Goal: Information Seeking & Learning: Learn about a topic

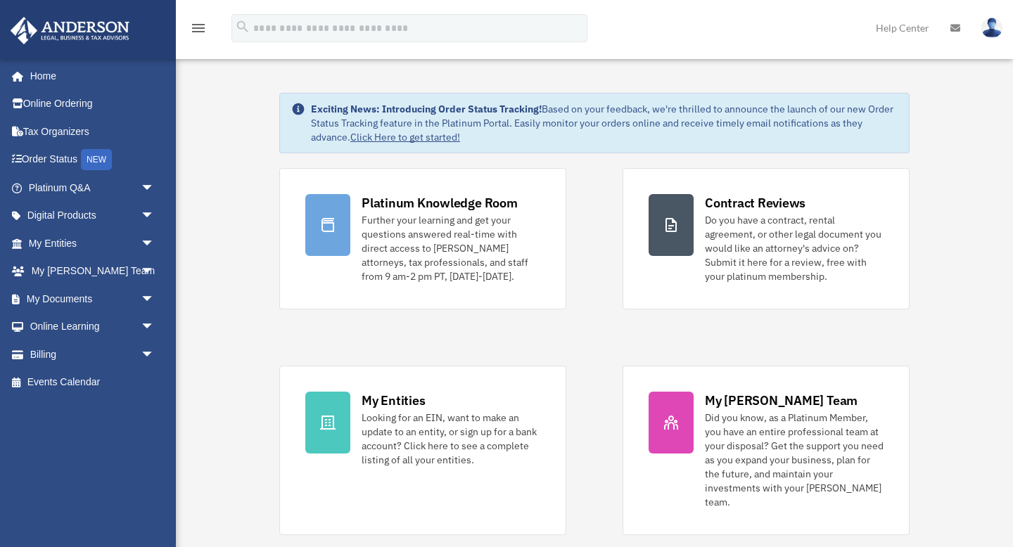
click at [421, 136] on link "Click Here to get started!" at bounding box center [405, 137] width 110 height 13
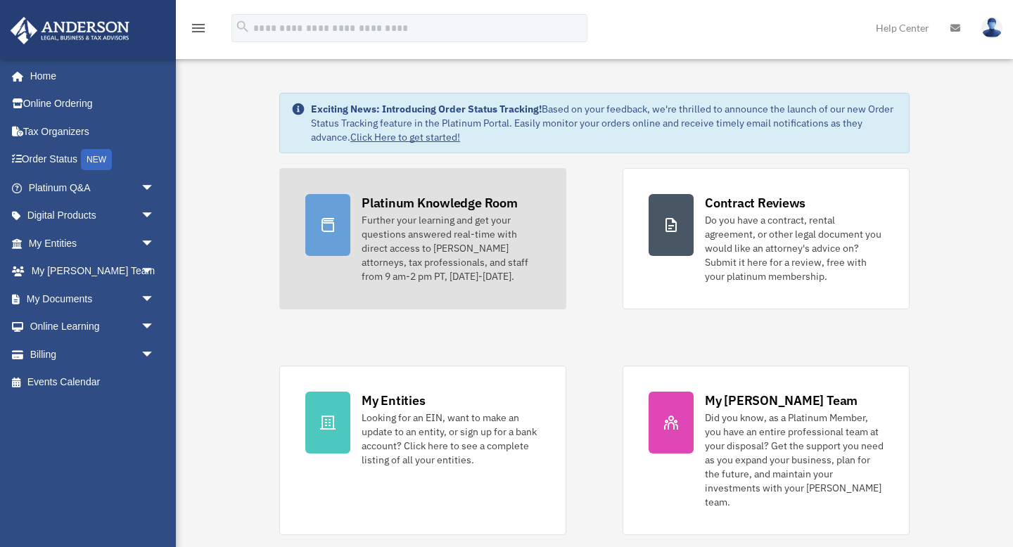
click at [429, 231] on div "Further your learning and get your questions answered real-time with direct acc…" at bounding box center [451, 248] width 179 height 70
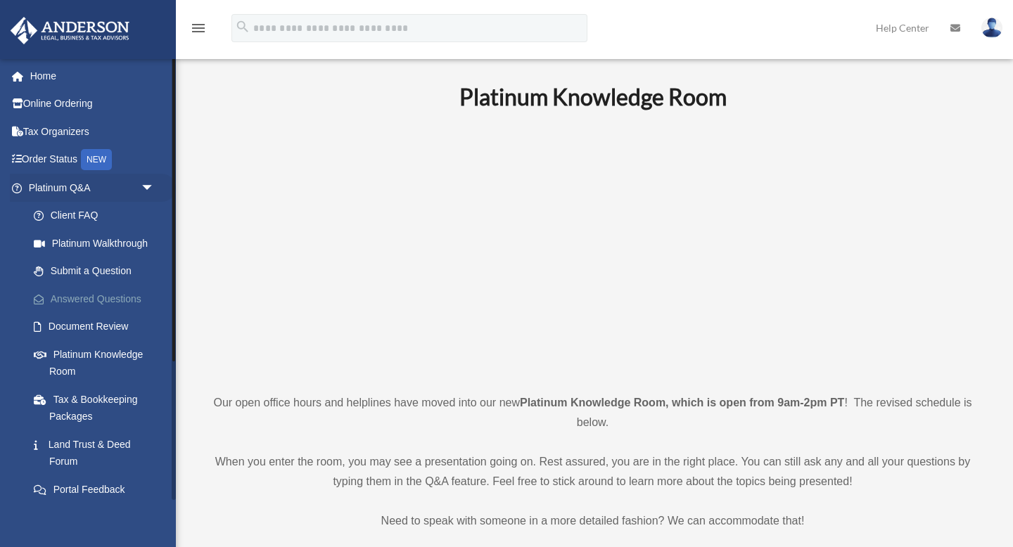
click at [67, 296] on link "Answered Questions" at bounding box center [98, 299] width 156 height 28
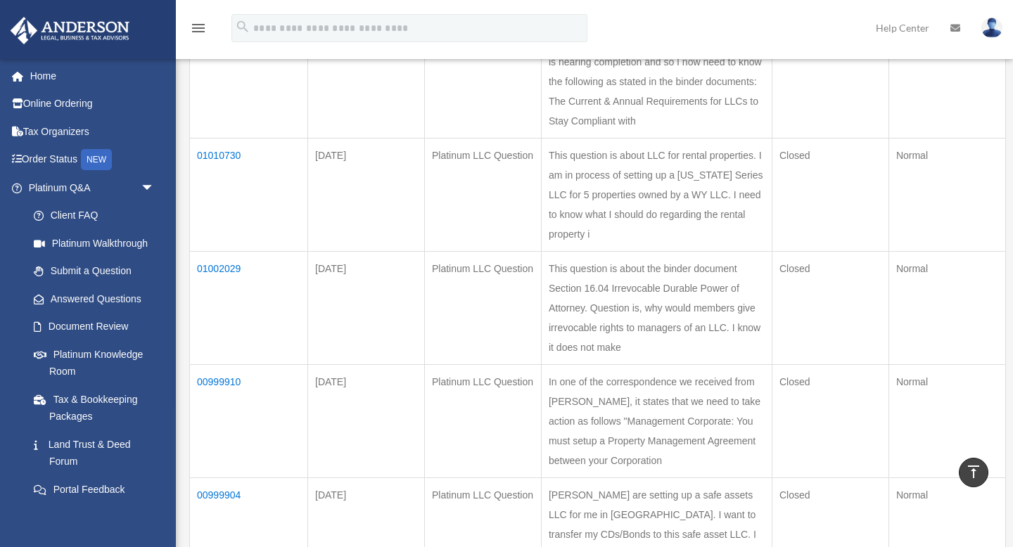
scroll to position [482, 0]
click at [221, 210] on td "01010730" at bounding box center [249, 192] width 118 height 113
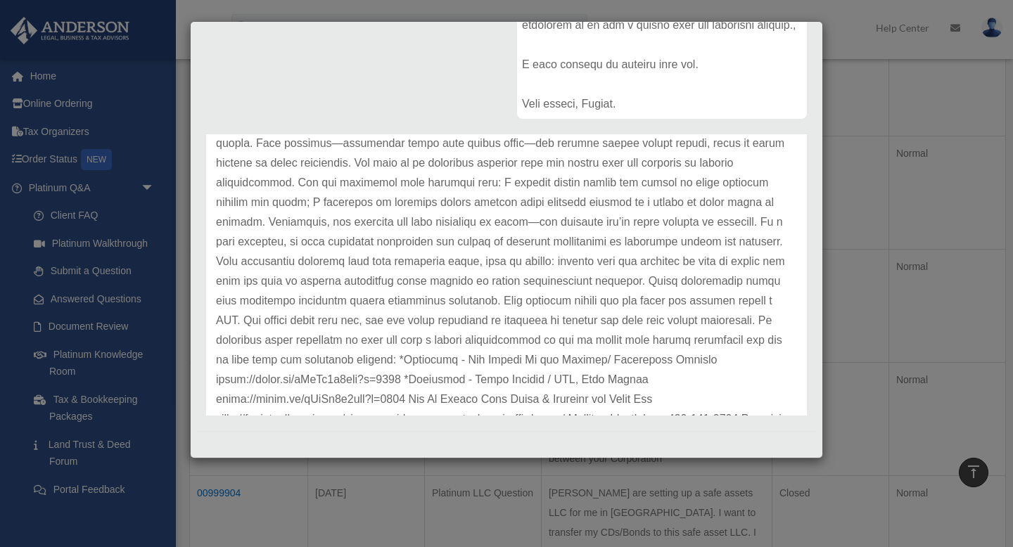
scroll to position [2314, 0]
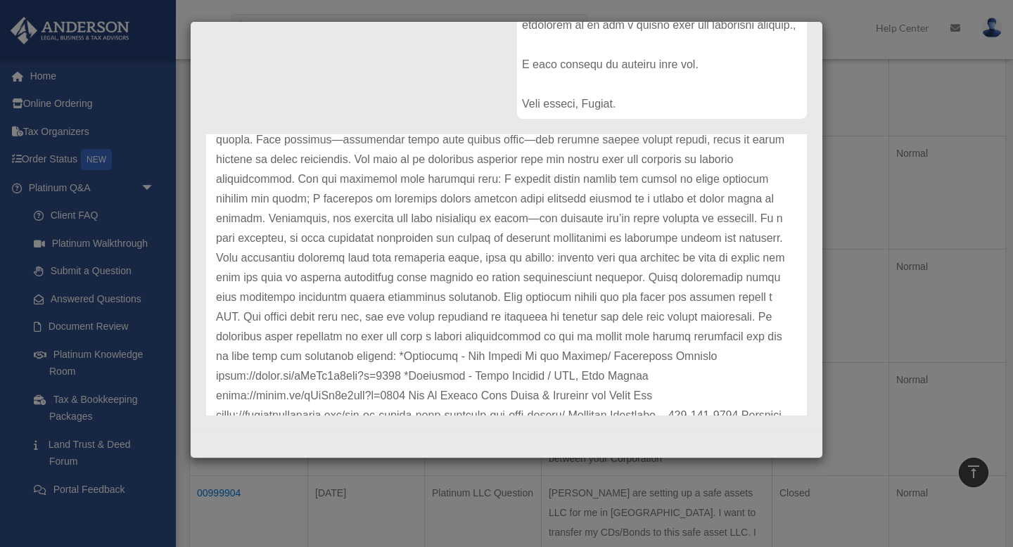
click at [62, 357] on div "Case Detail × Platinum LLC Question Case Number 01010730 Created Date June 17, …" at bounding box center [506, 273] width 1013 height 547
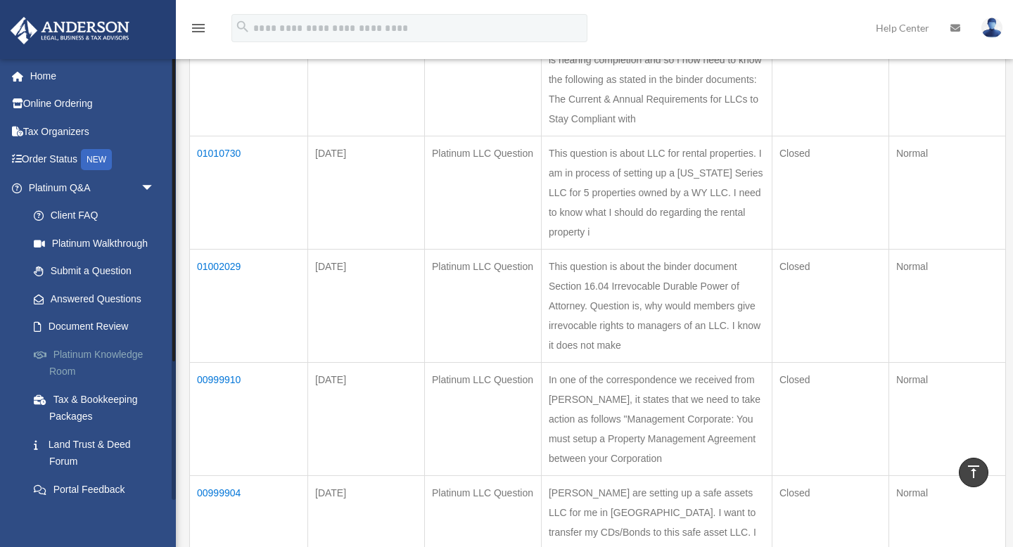
click at [70, 357] on link "Platinum Knowledge Room" at bounding box center [98, 363] width 156 height 45
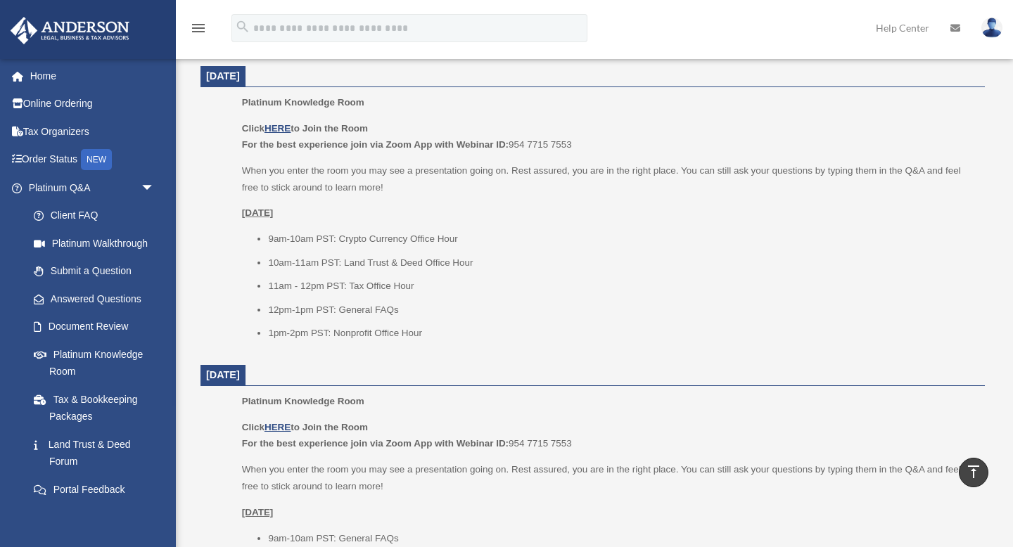
scroll to position [894, 0]
